Goal: Contribute content

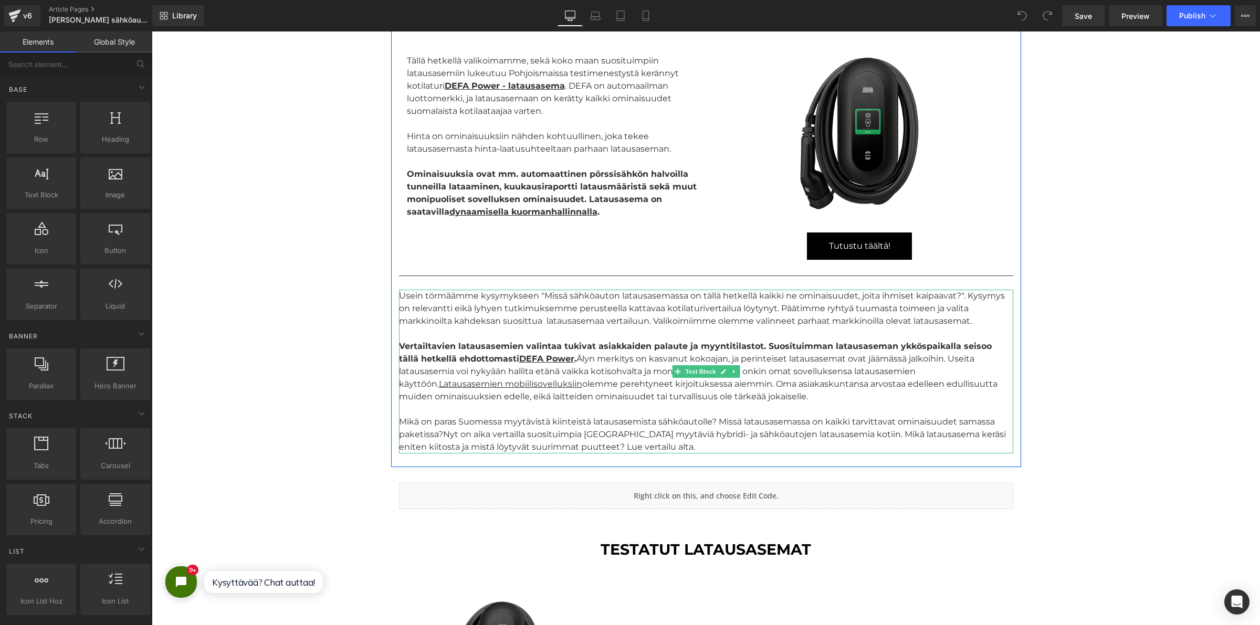
scroll to position [459, 0]
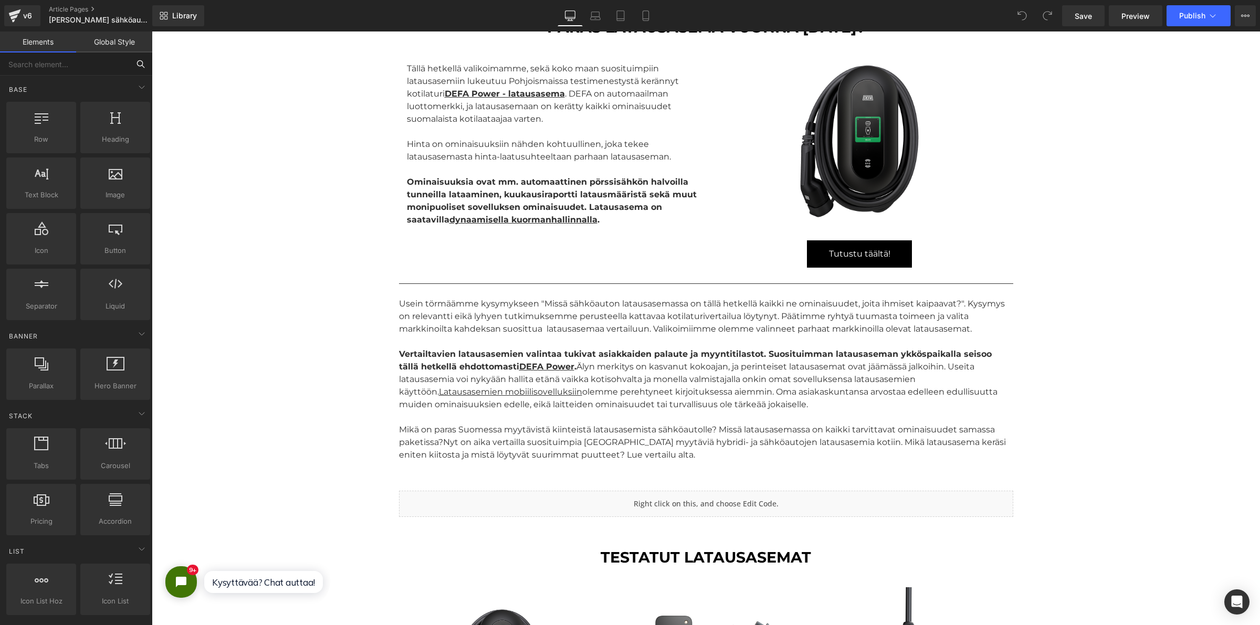
click at [90, 63] on input "text" at bounding box center [64, 63] width 129 height 23
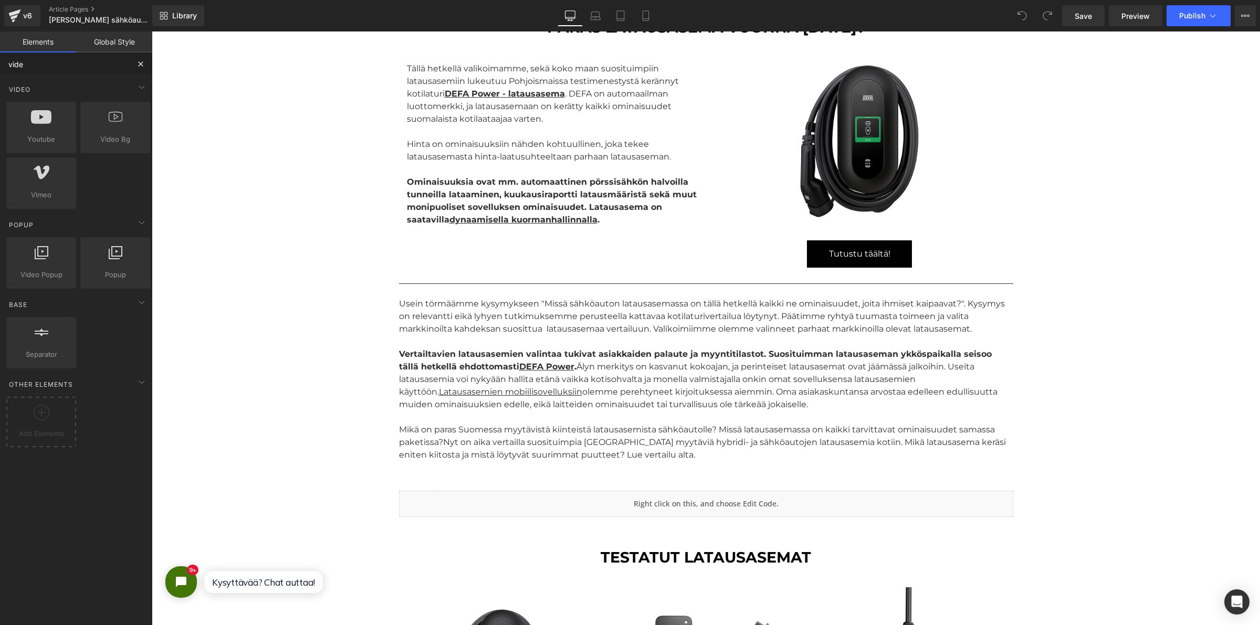
type input "video"
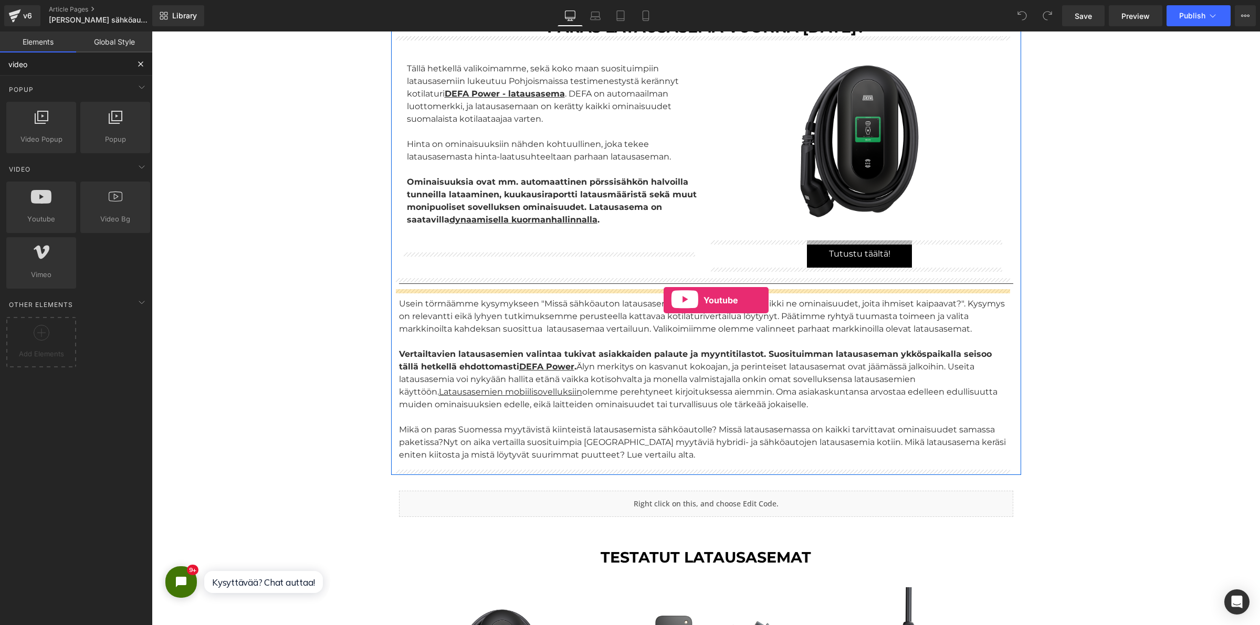
drag, startPoint x: 192, startPoint y: 249, endPoint x: 664, endPoint y: 300, distance: 474.6
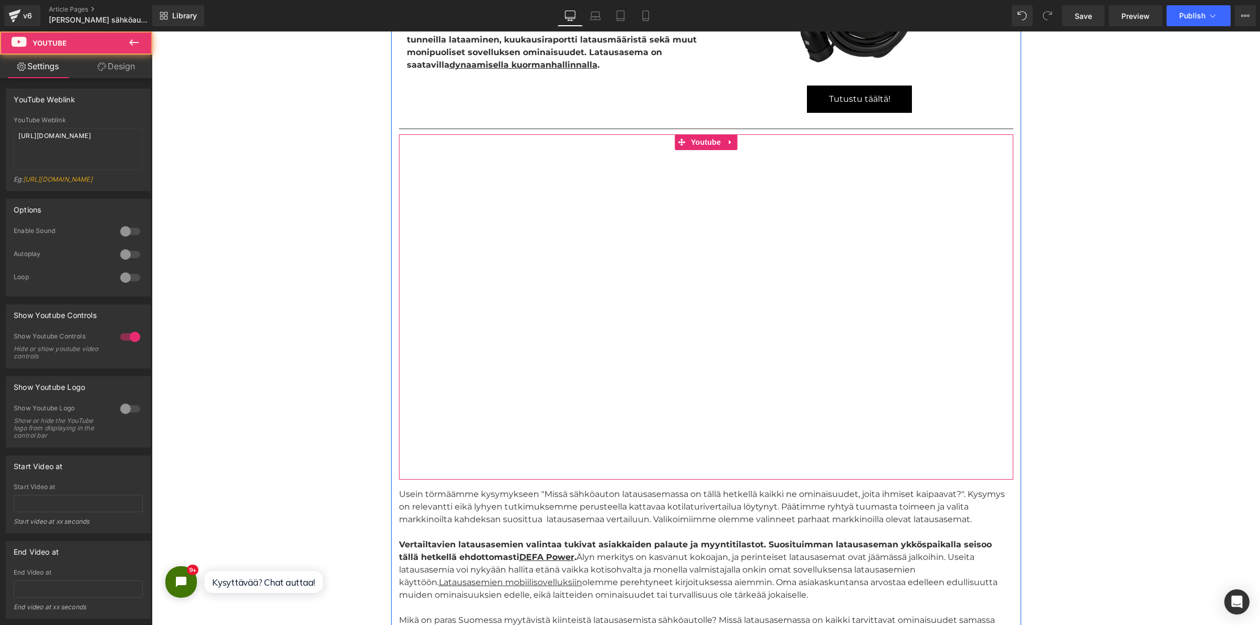
scroll to position [656, 0]
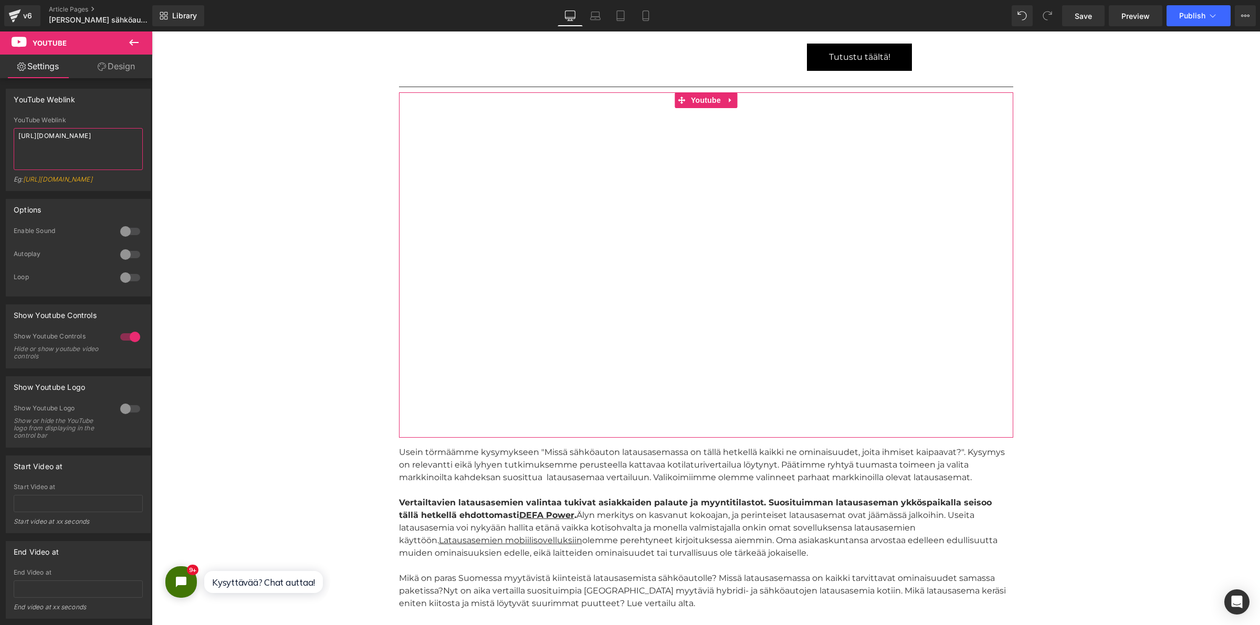
drag, startPoint x: 92, startPoint y: 150, endPoint x: 25, endPoint y: 71, distance: 103.5
click at [8, 77] on div "Settings Design YouTube Weblink YouTube Weblink [URL][DOMAIN_NAME] Eg: [URL][DO…" at bounding box center [76, 354] width 152 height 599
paste textarea "[DOMAIN_NAME][URL]"
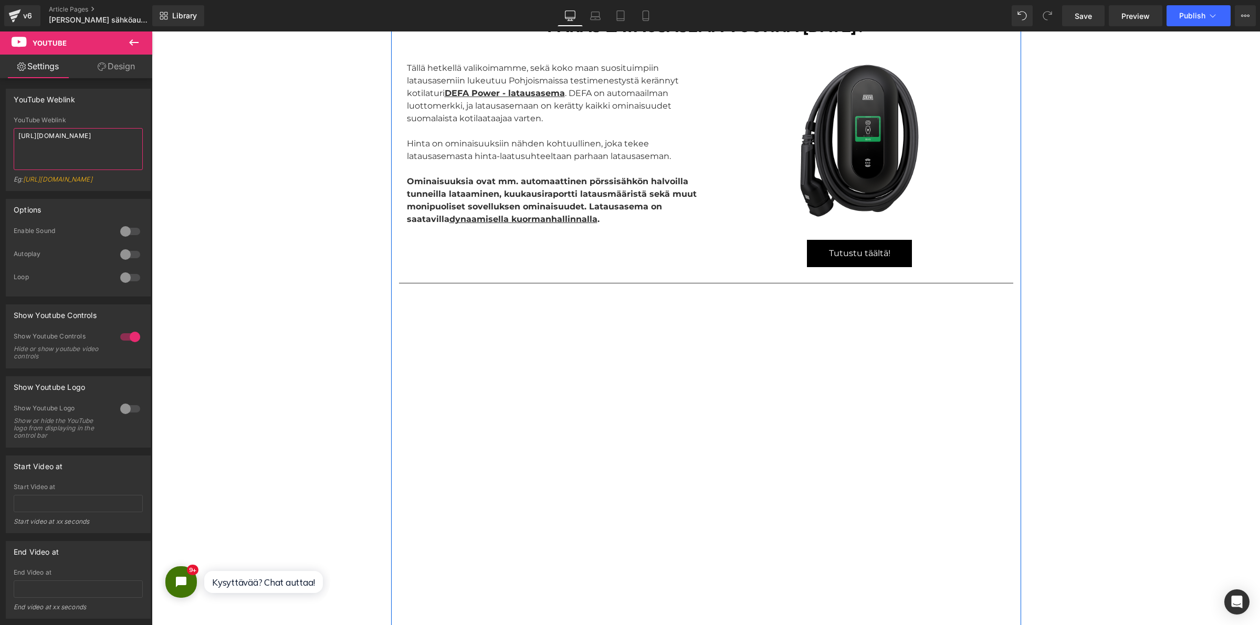
scroll to position [459, 0]
type textarea "[URL][DOMAIN_NAME]"
click at [125, 236] on div at bounding box center [130, 231] width 25 height 17
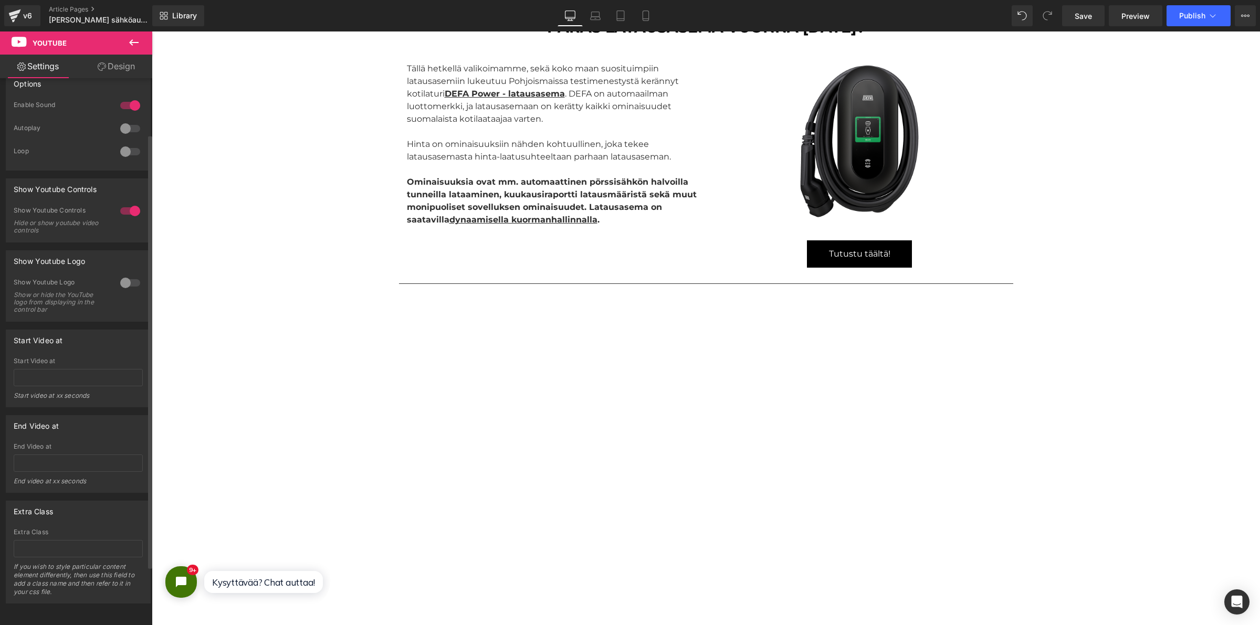
scroll to position [131, 0]
click at [121, 287] on div at bounding box center [130, 283] width 25 height 17
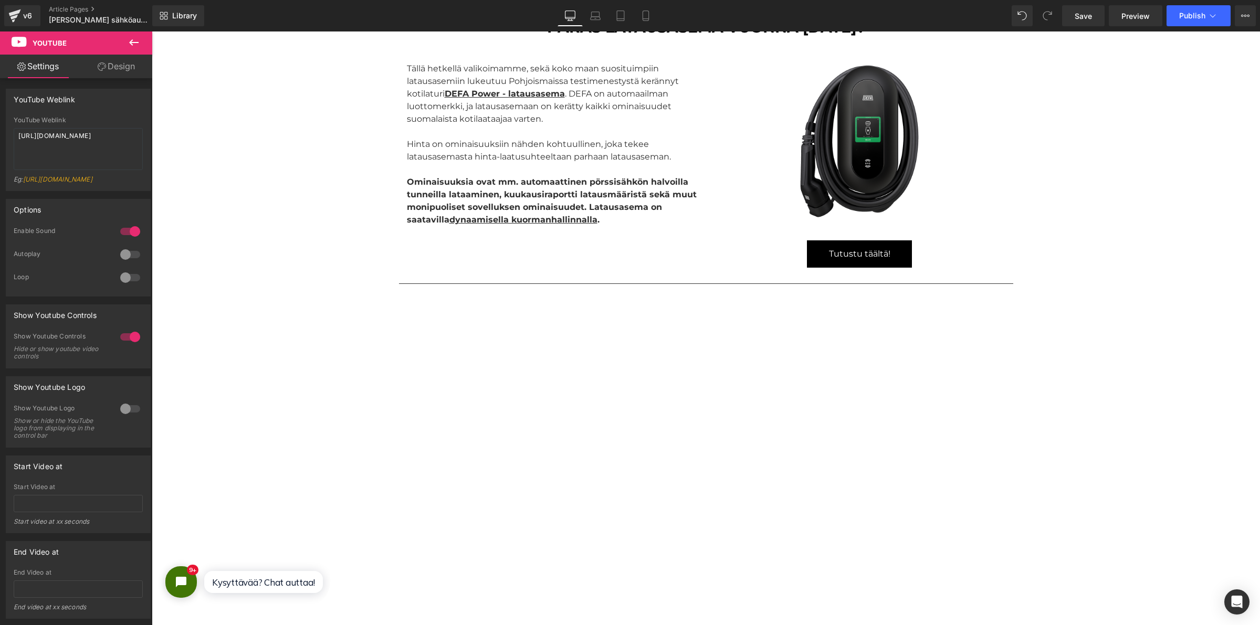
click at [115, 68] on link "Design" at bounding box center [116, 67] width 76 height 24
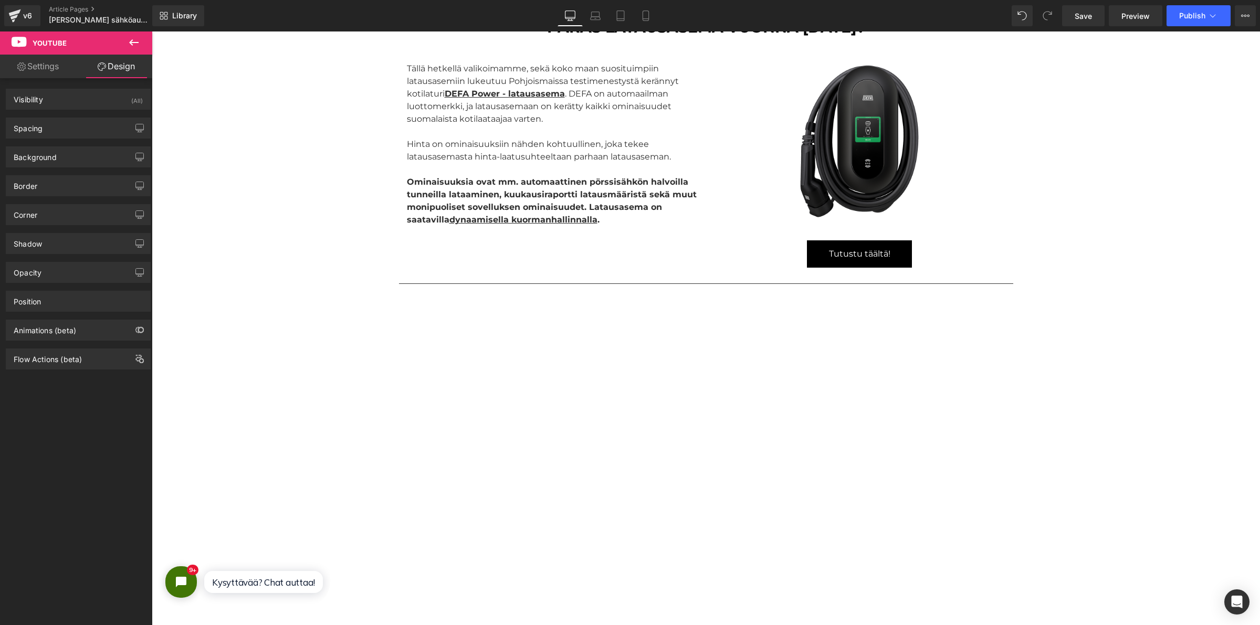
click at [47, 73] on link "Settings" at bounding box center [38, 67] width 76 height 24
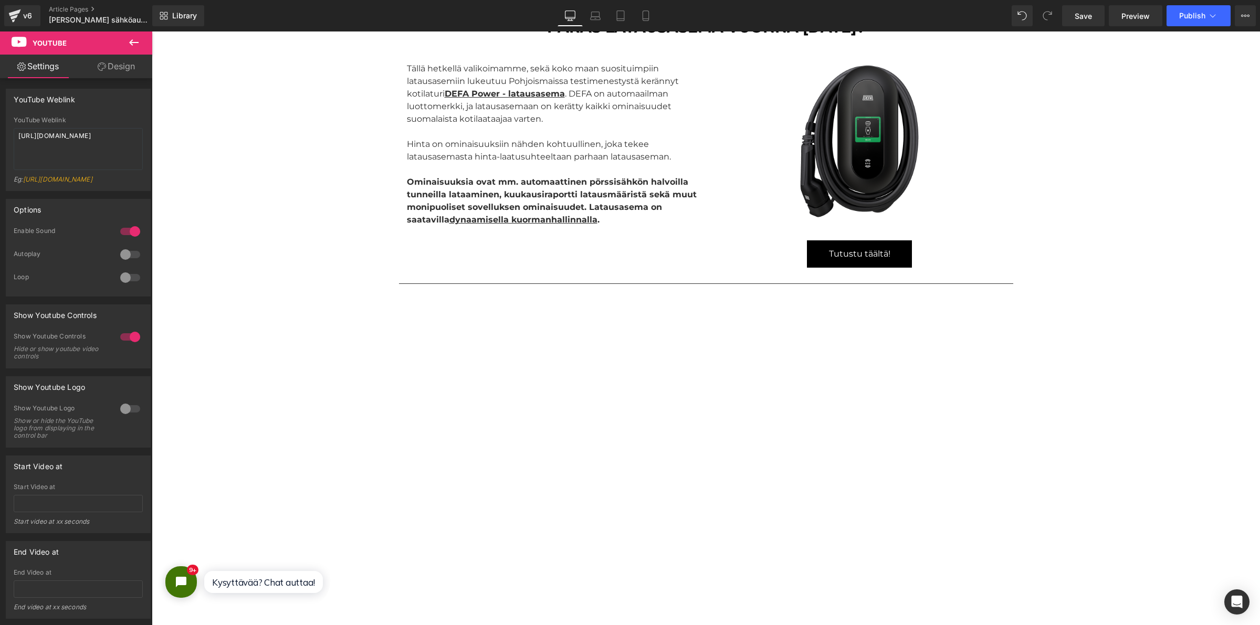
click at [131, 47] on icon at bounding box center [134, 42] width 13 height 13
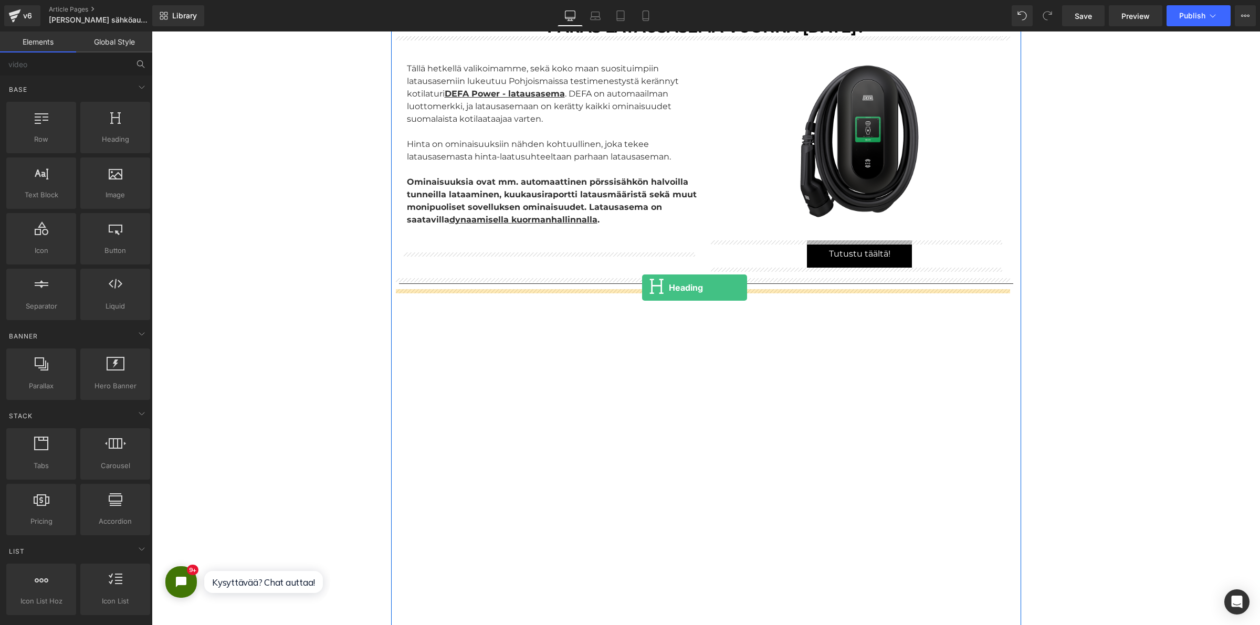
drag, startPoint x: 254, startPoint y: 169, endPoint x: 639, endPoint y: 289, distance: 403.1
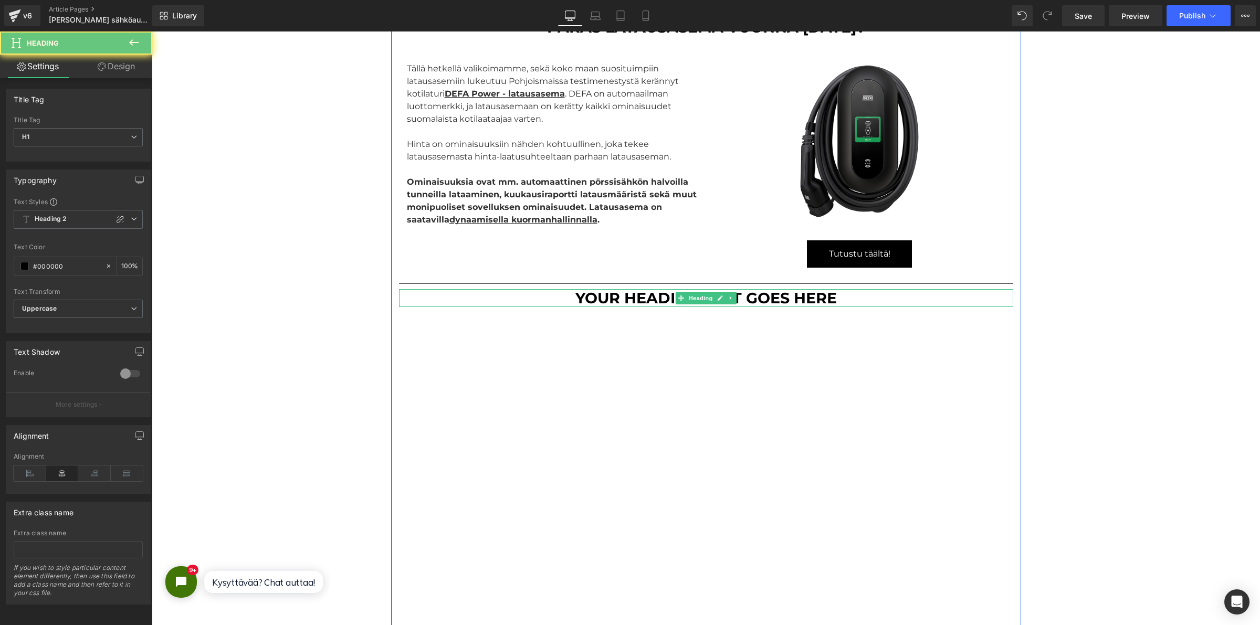
click at [668, 293] on h1 "Your heading text goes here" at bounding box center [706, 298] width 614 height 18
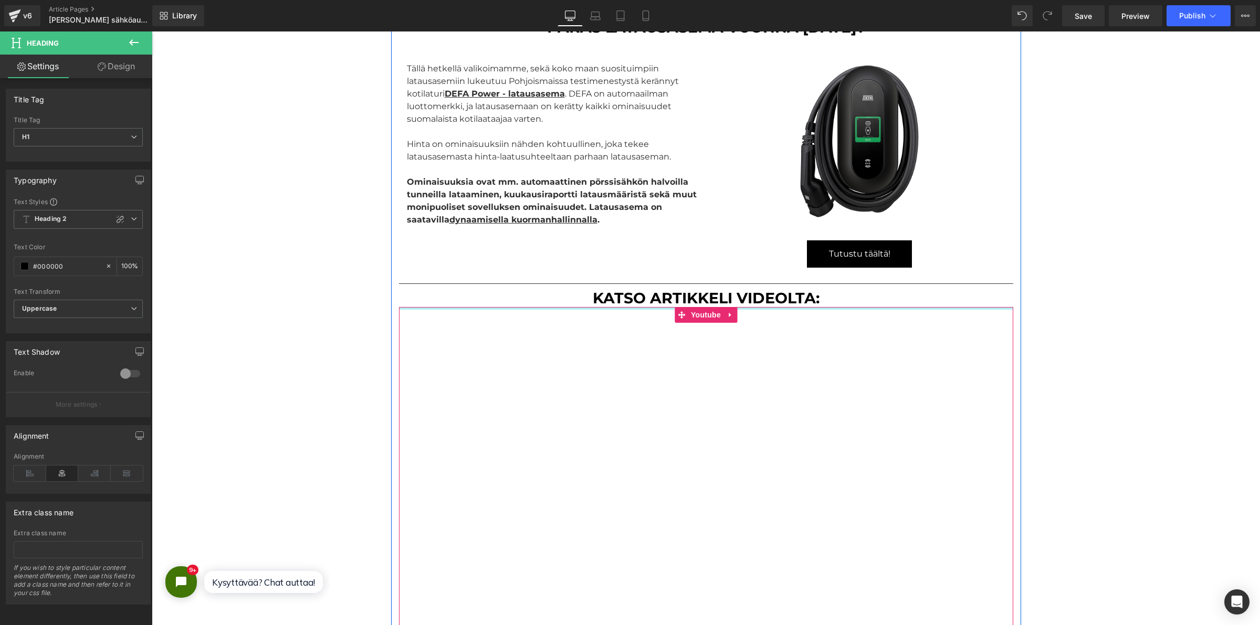
click at [636, 295] on h1 "Katso Artikkeli videolta:" at bounding box center [706, 298] width 614 height 18
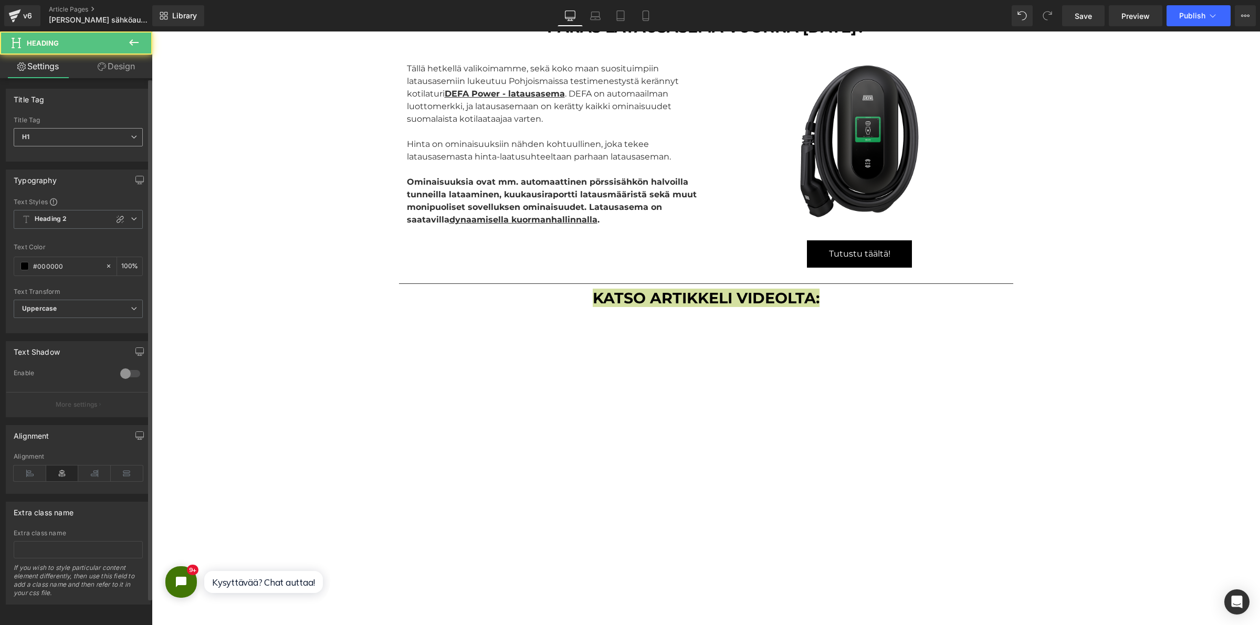
click at [59, 139] on span "H1" at bounding box center [78, 137] width 129 height 18
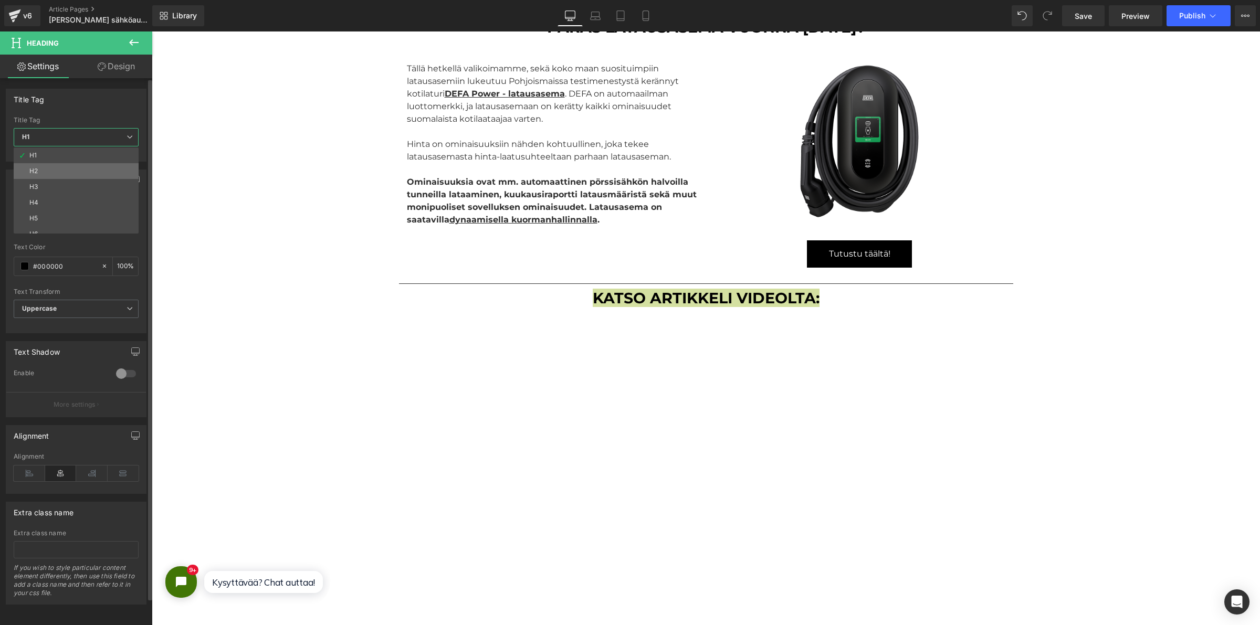
click at [58, 171] on li "H2" at bounding box center [79, 171] width 130 height 16
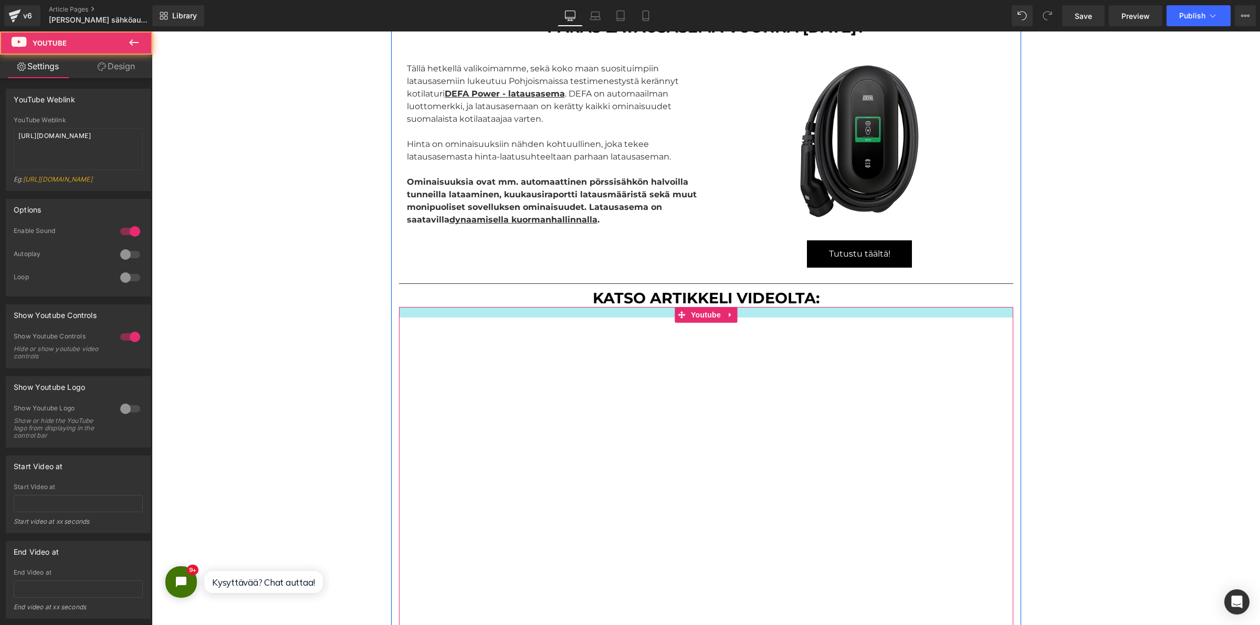
click at [574, 318] on div "Youtube" at bounding box center [706, 485] width 614 height 356
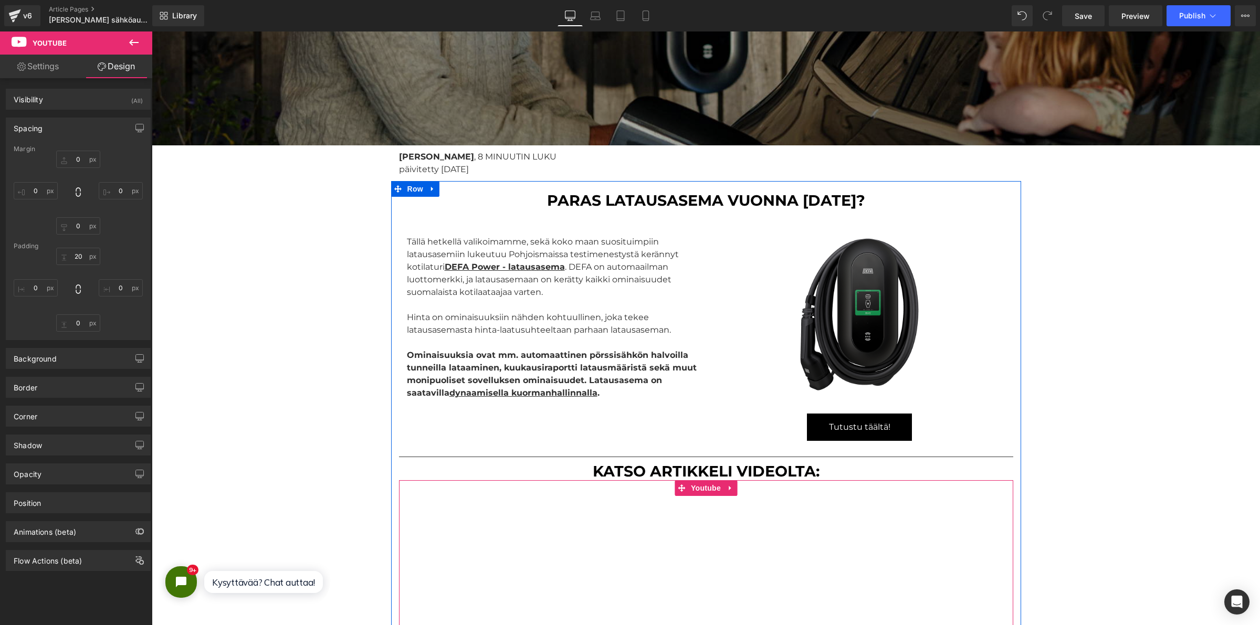
scroll to position [262, 0]
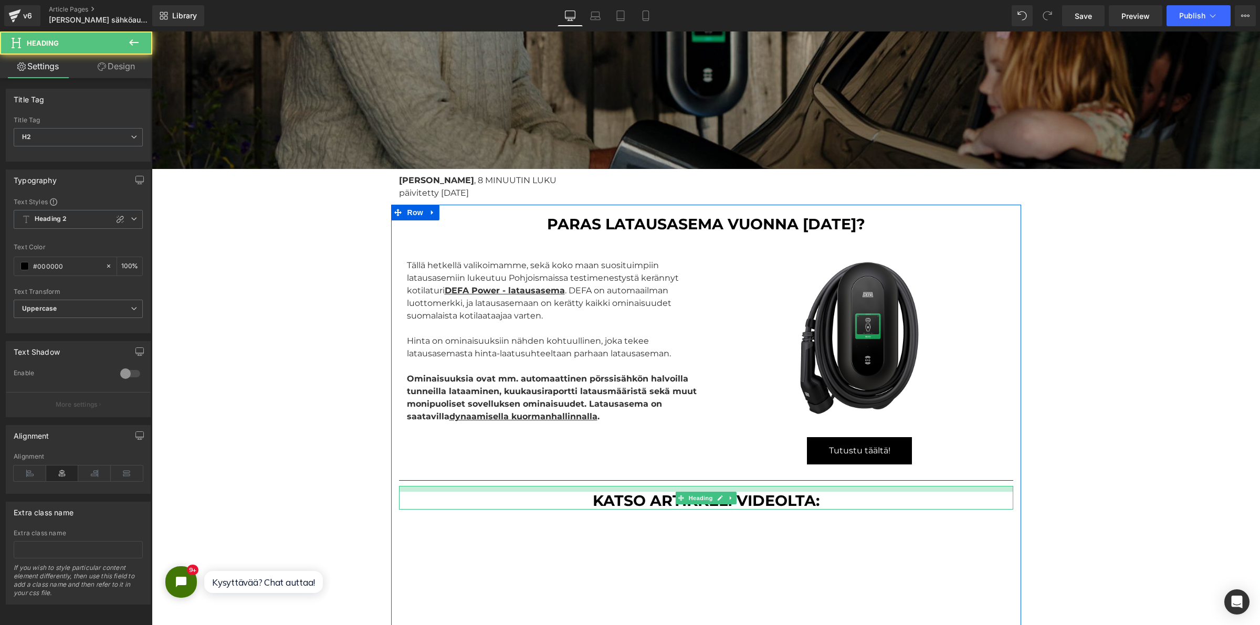
drag, startPoint x: 750, startPoint y: 486, endPoint x: 235, endPoint y: 429, distance: 518.1
click at [747, 491] on div at bounding box center [706, 489] width 614 height 6
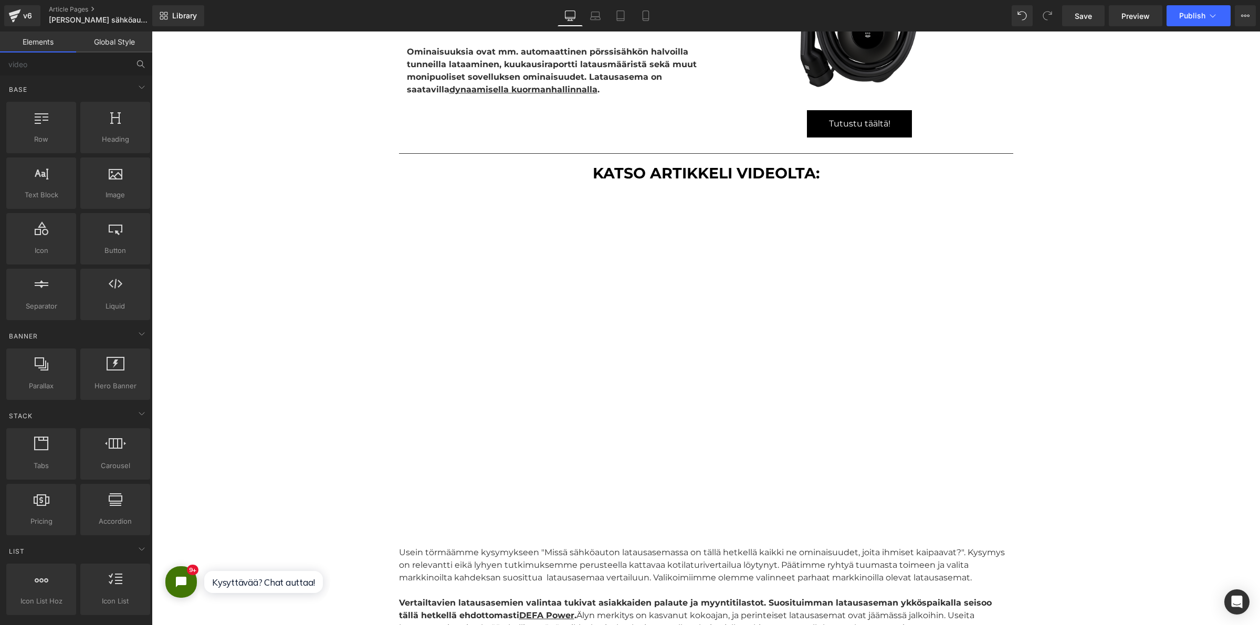
scroll to position [591, 0]
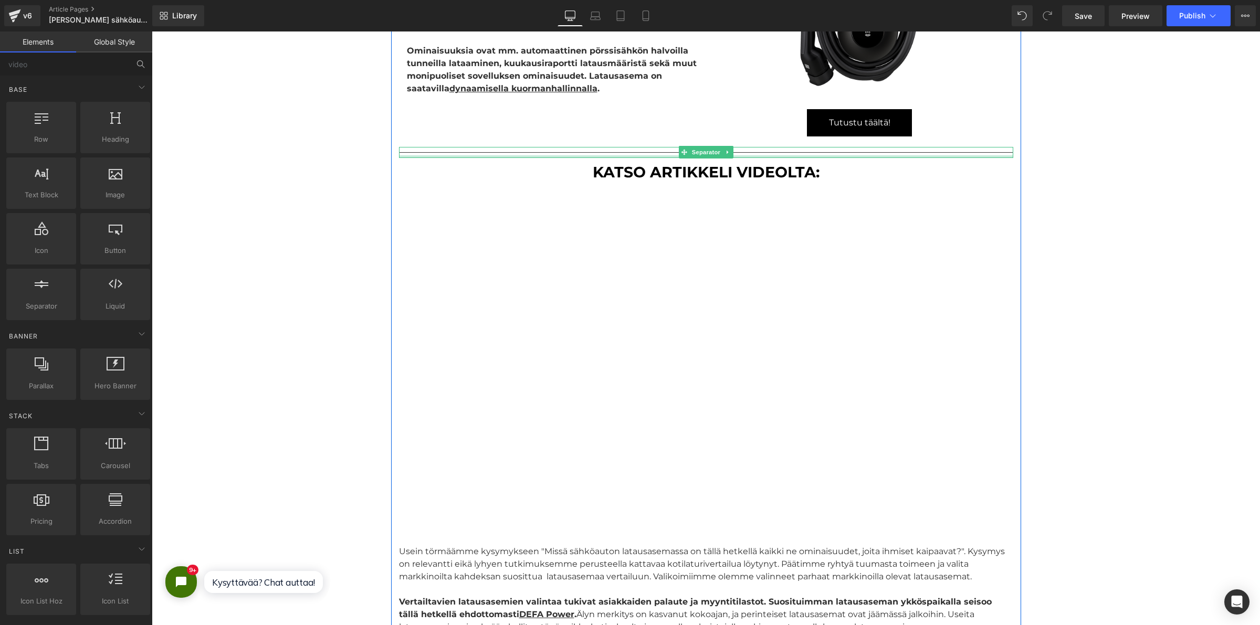
click at [500, 156] on div at bounding box center [706, 156] width 614 height 3
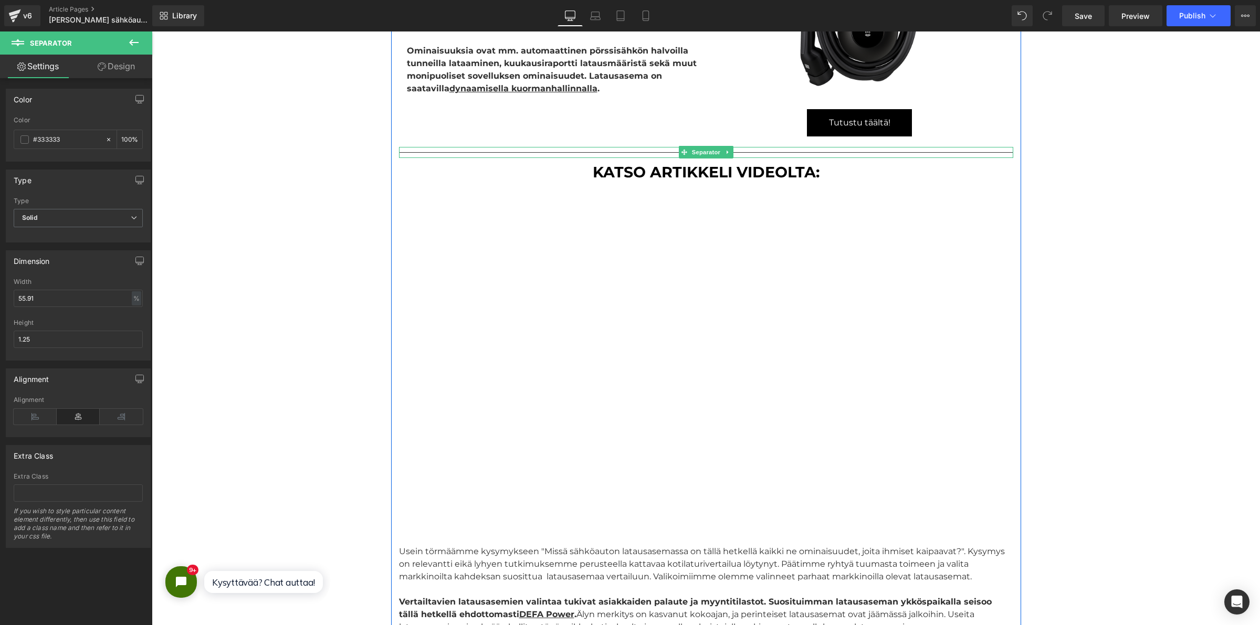
click at [725, 155] on icon at bounding box center [728, 152] width 6 height 6
click at [719, 153] on icon at bounding box center [722, 153] width 6 height 6
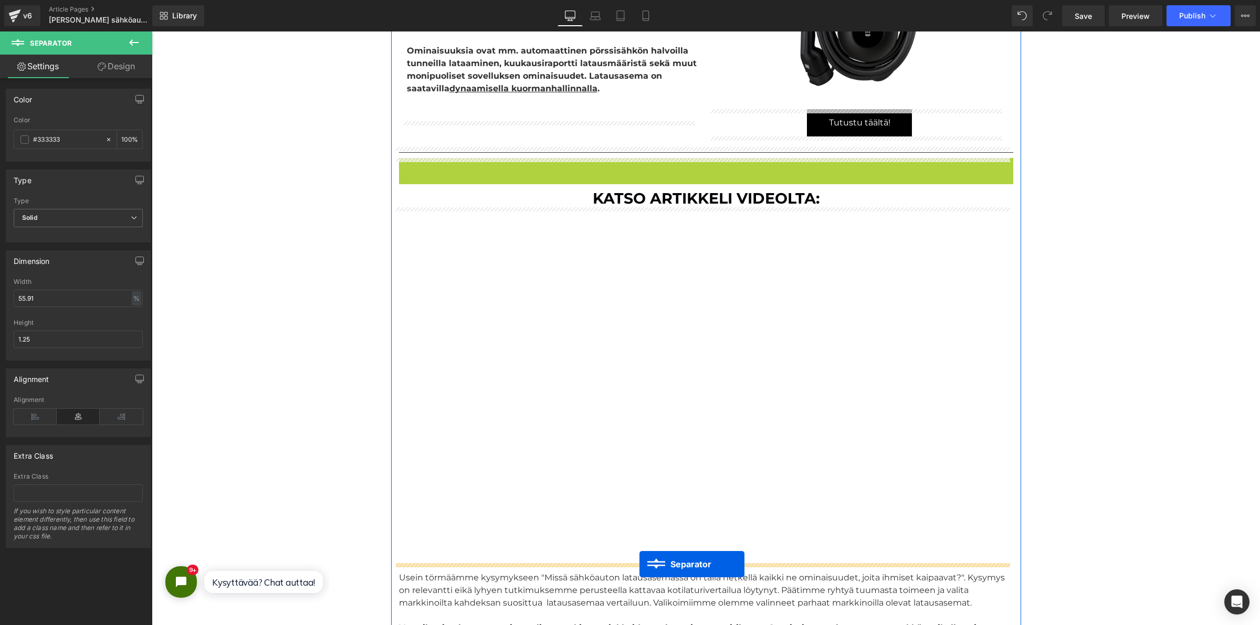
drag, startPoint x: 680, startPoint y: 163, endPoint x: 639, endPoint y: 564, distance: 403.7
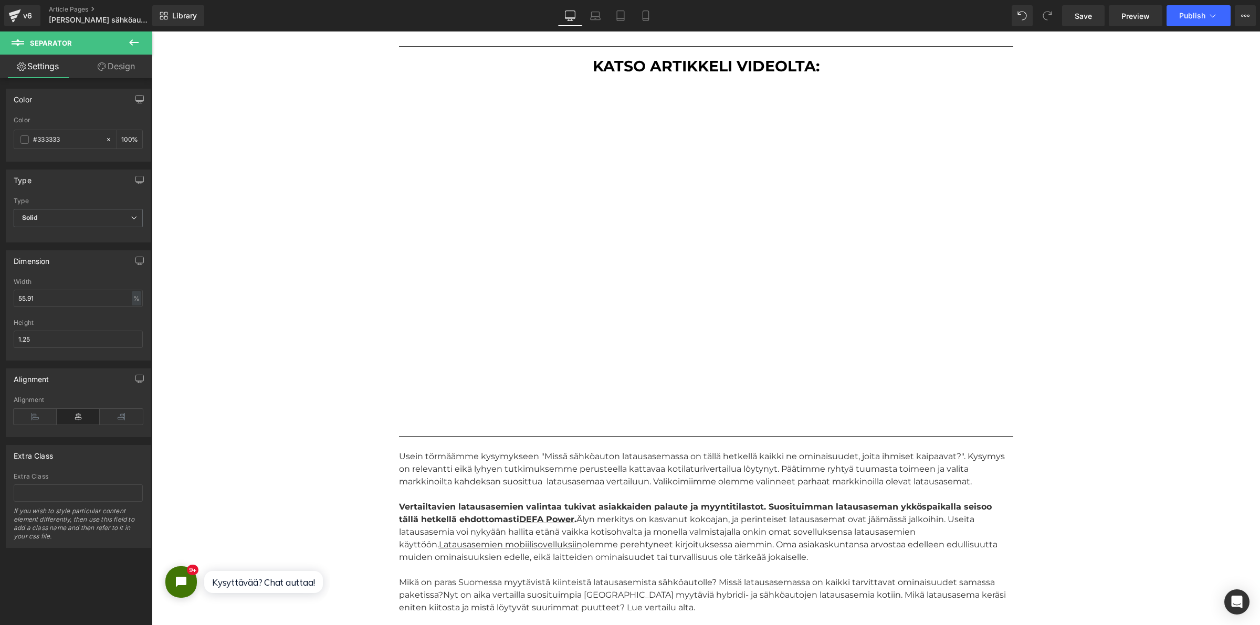
scroll to position [656, 0]
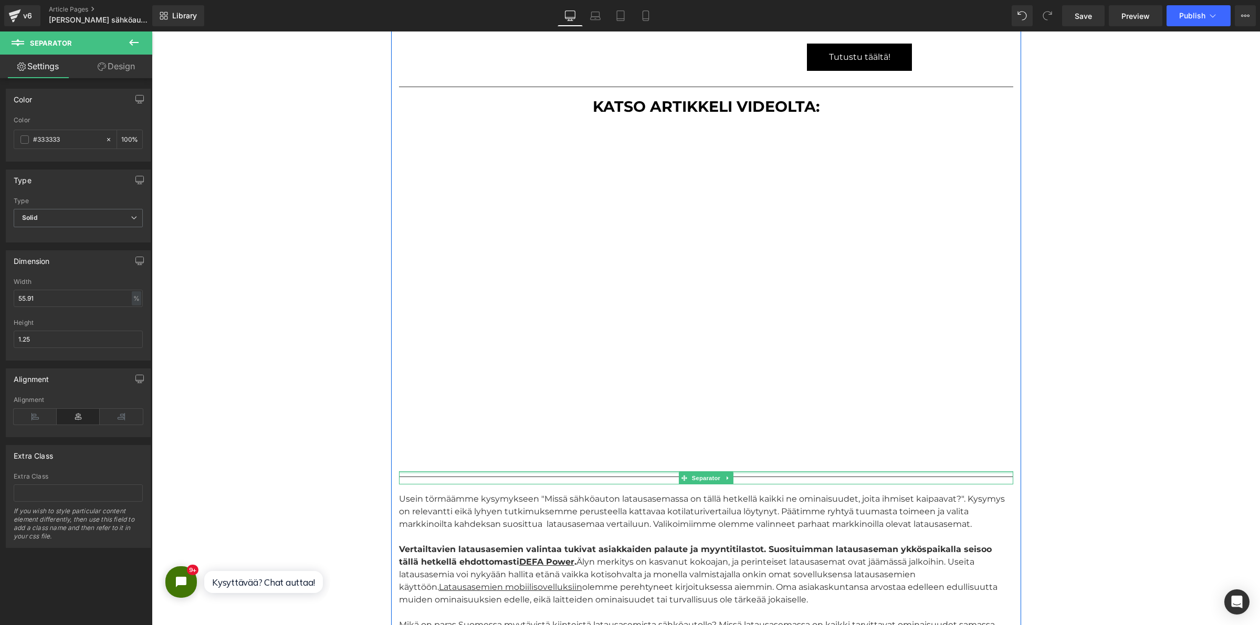
click at [771, 476] on div "Separator" at bounding box center [706, 477] width 614 height 13
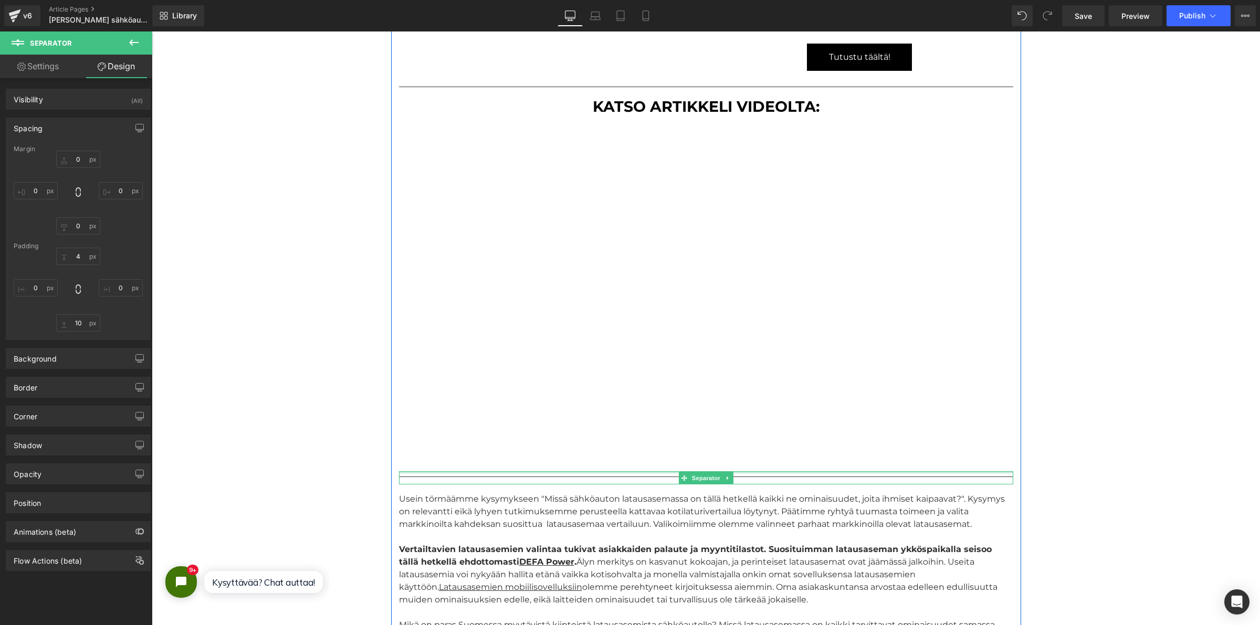
click at [770, 472] on div at bounding box center [706, 472] width 614 height 2
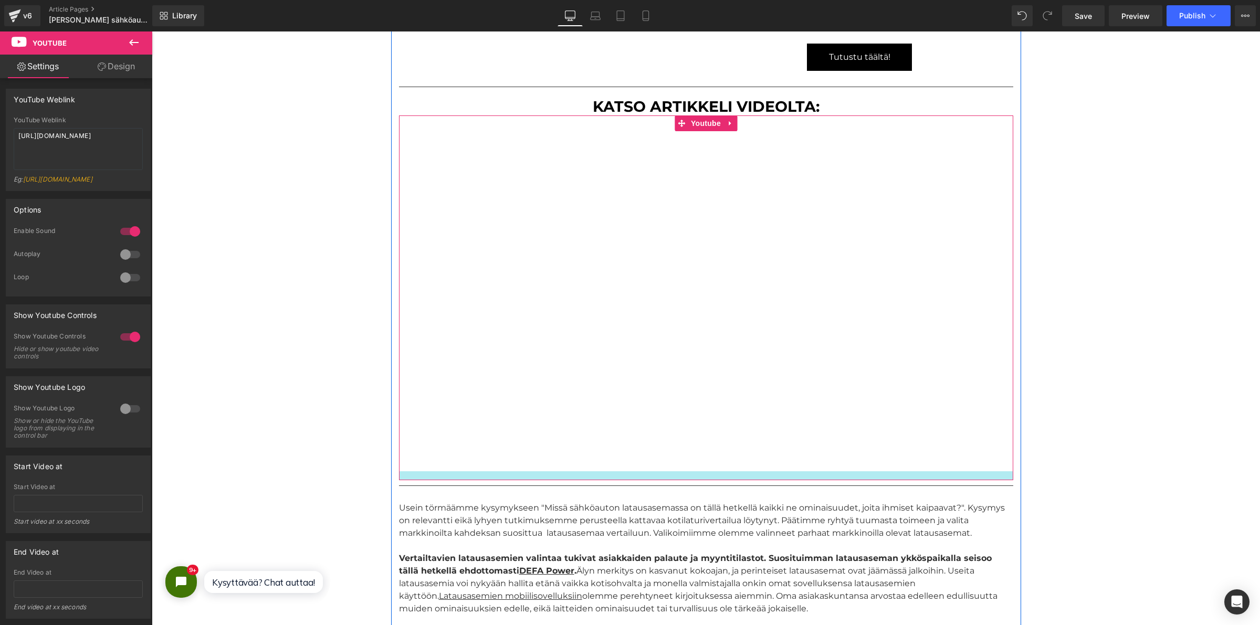
drag, startPoint x: 766, startPoint y: 470, endPoint x: 767, endPoint y: 479, distance: 9.1
click at [767, 479] on div "Youtube" at bounding box center [706, 297] width 614 height 365
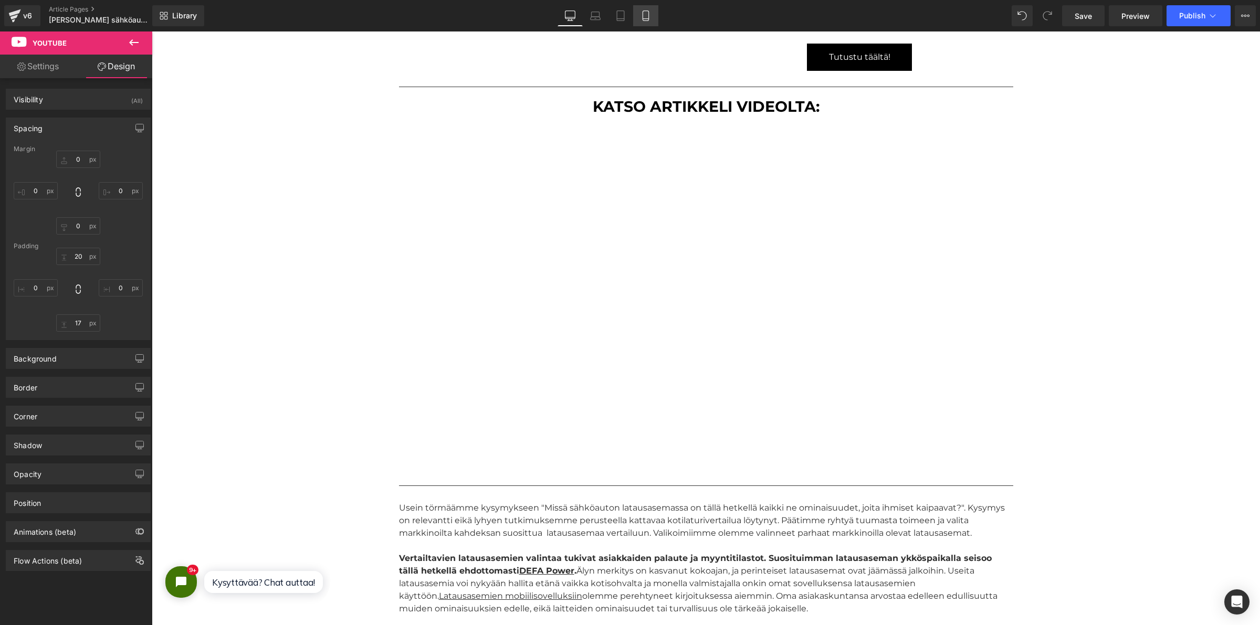
click at [639, 17] on link "Mobile" at bounding box center [645, 15] width 25 height 21
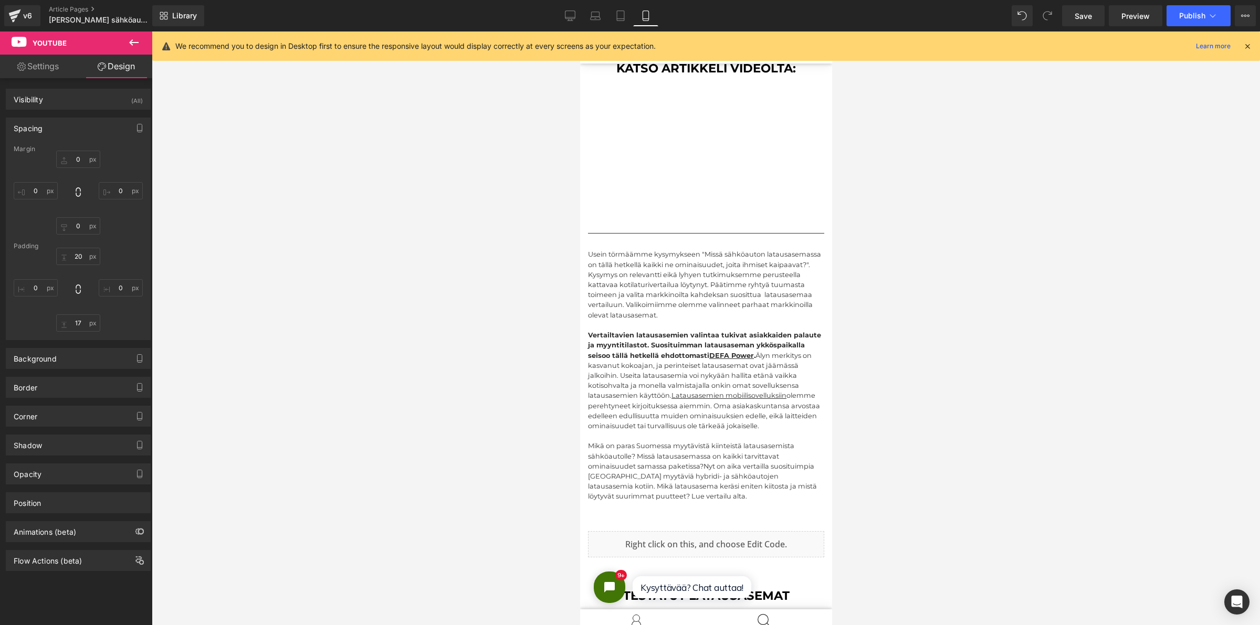
scroll to position [508, 0]
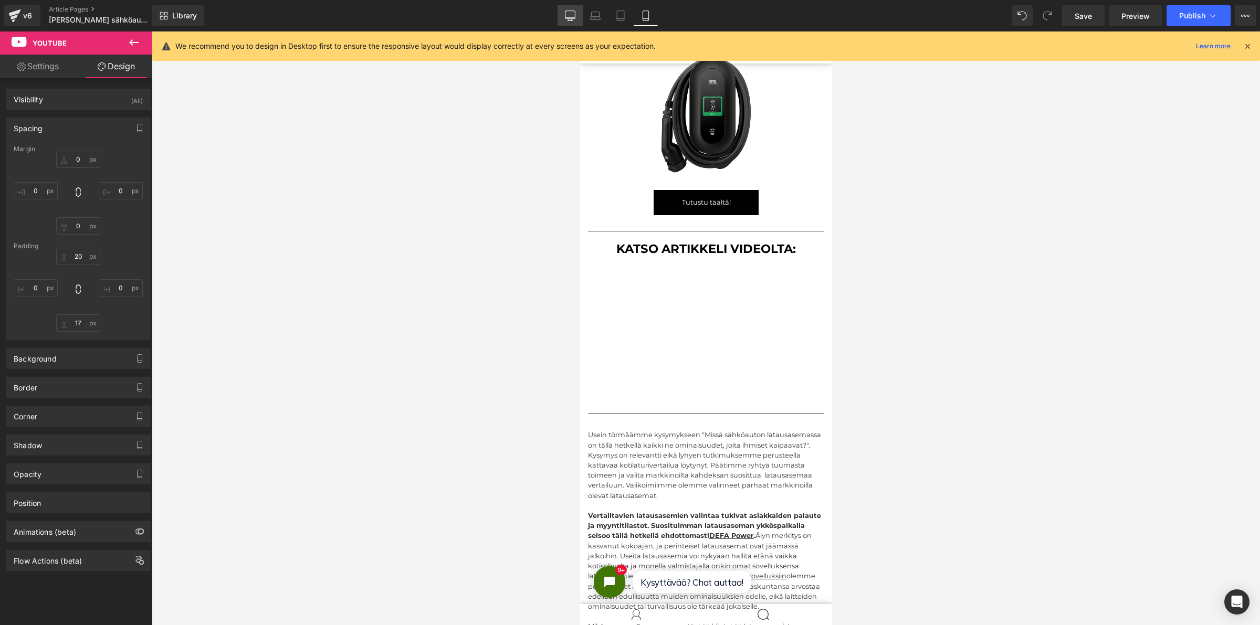
click at [560, 12] on link "Desktop" at bounding box center [569, 15] width 25 height 21
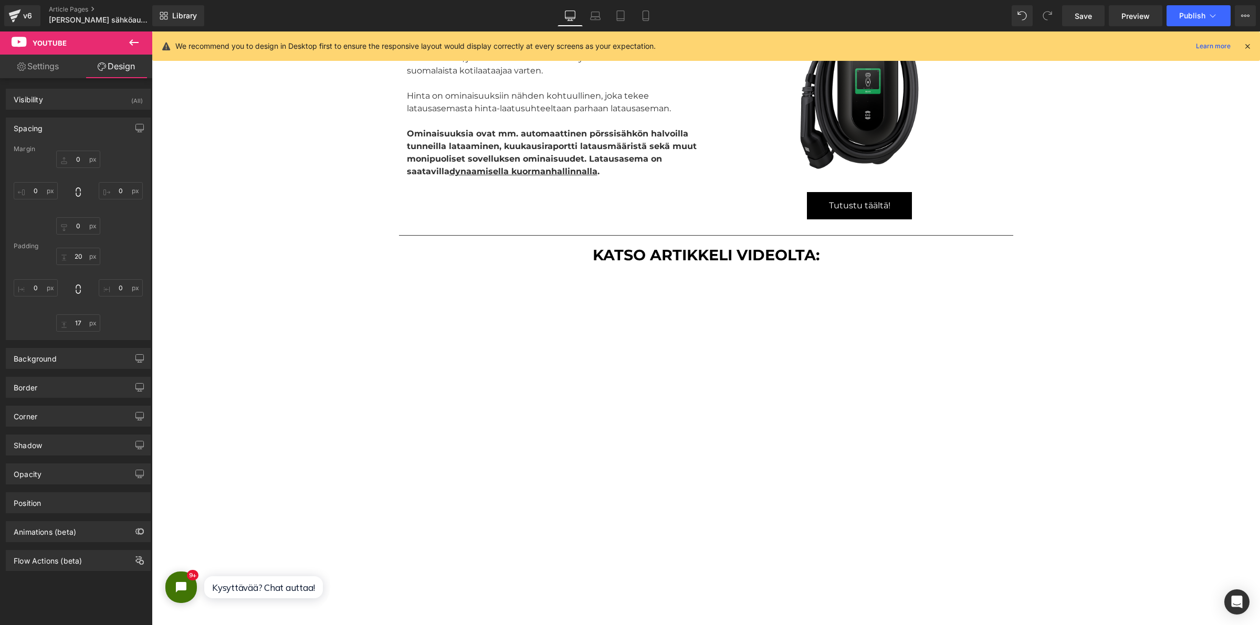
scroll to position [512, 0]
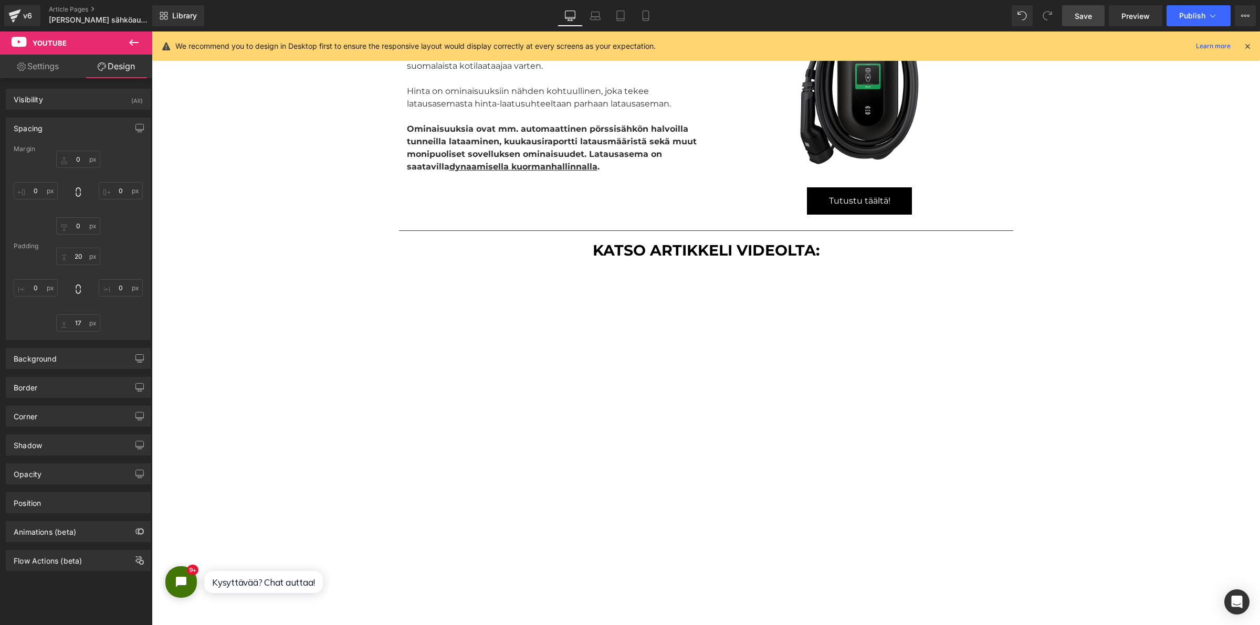
click at [1076, 15] on span "Save" at bounding box center [1083, 15] width 17 height 11
click at [1187, 17] on span "Publish" at bounding box center [1192, 16] width 26 height 8
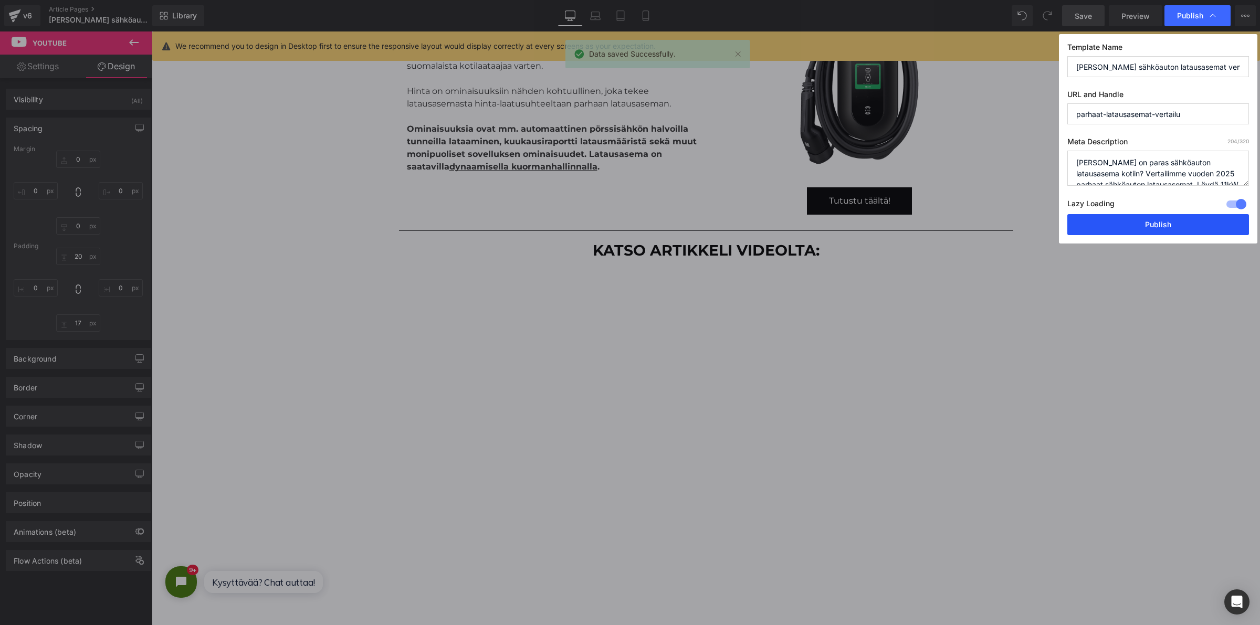
click at [1151, 231] on button "Publish" at bounding box center [1158, 224] width 182 height 21
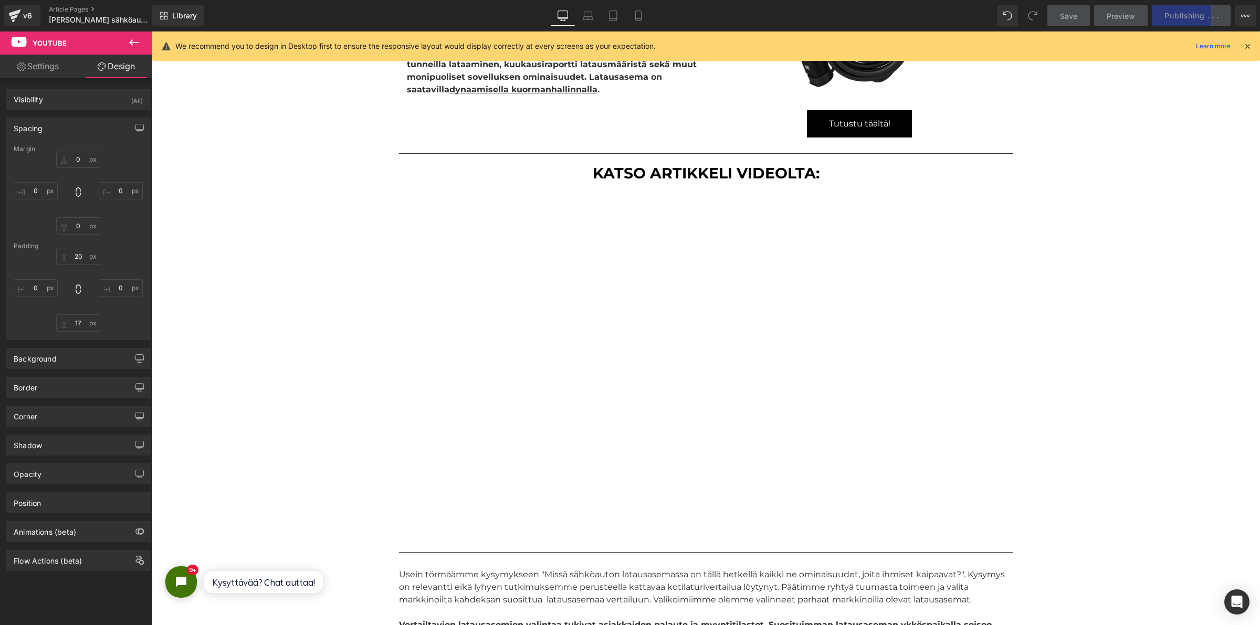
scroll to position [644, 0]
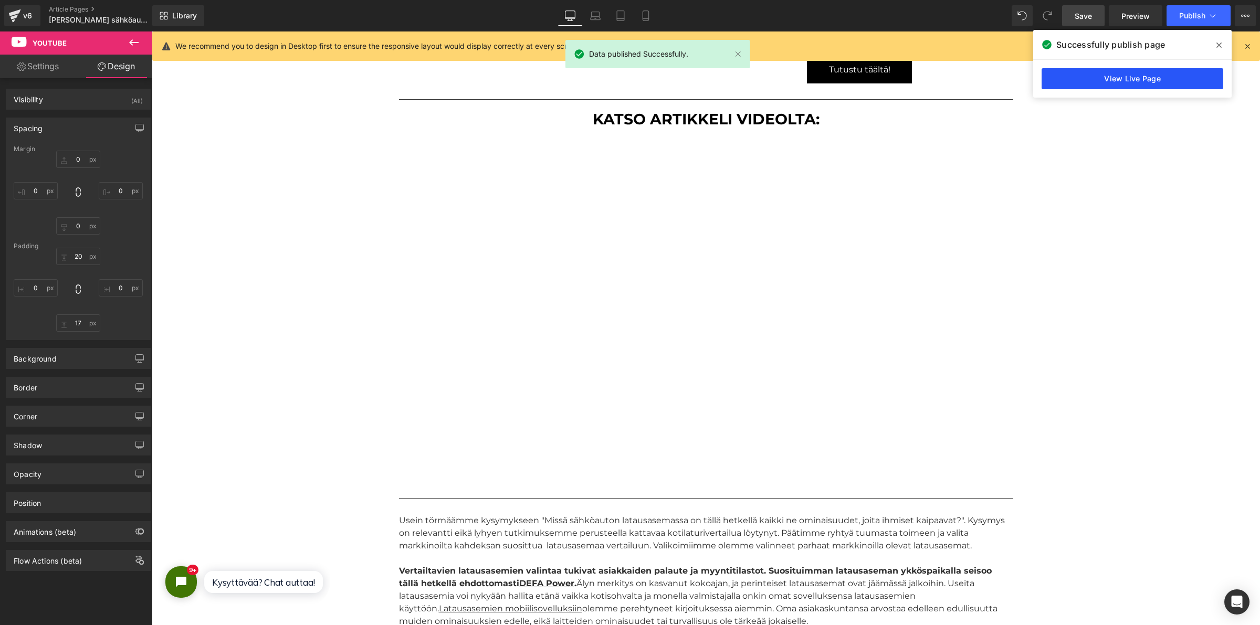
click at [1113, 80] on link "View Live Page" at bounding box center [1132, 78] width 182 height 21
